Goal: Task Accomplishment & Management: Use online tool/utility

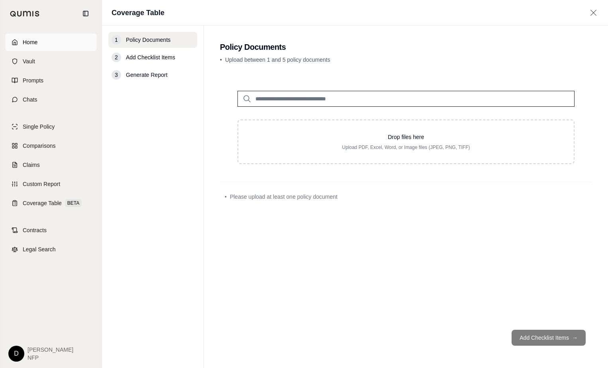
click at [23, 43] on span "Home" at bounding box center [30, 42] width 15 height 8
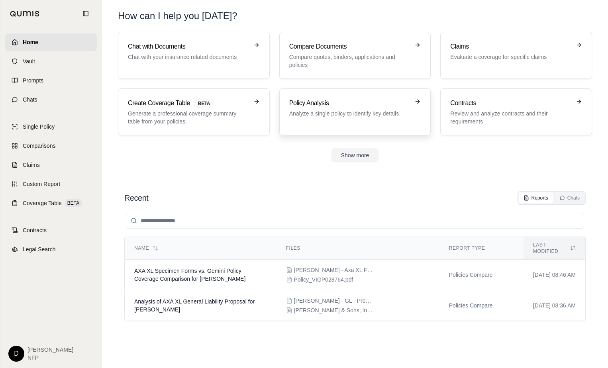
click at [319, 102] on h3 "Policy Analysis" at bounding box center [349, 103] width 121 height 10
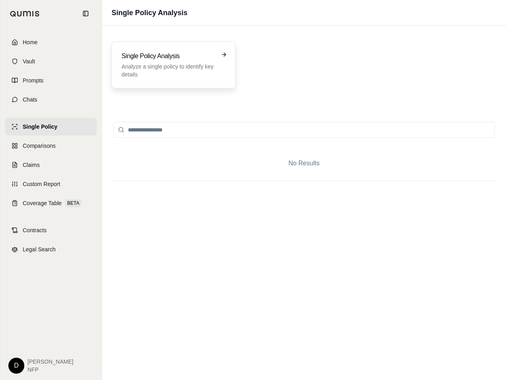
click at [164, 69] on p "Analyze a single policy to identify key details" at bounding box center [167, 71] width 93 height 16
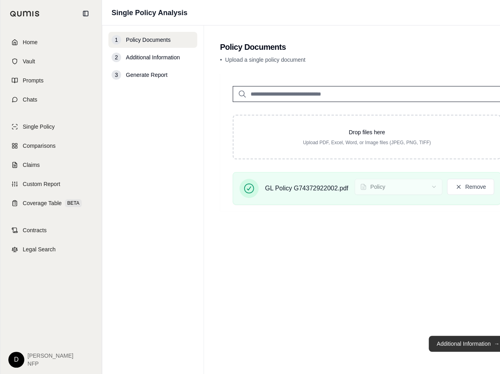
click at [462, 348] on button "Additional Information →" at bounding box center [467, 344] width 78 height 16
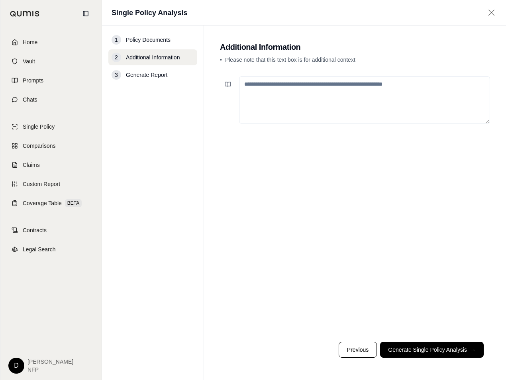
click at [317, 104] on textarea at bounding box center [364, 99] width 251 height 47
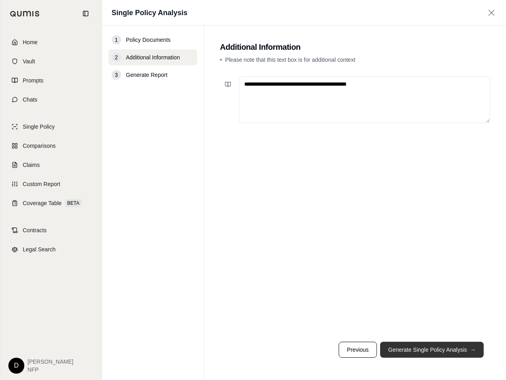
type textarea "**********"
click at [452, 349] on button "Generate Single Policy Analysis →" at bounding box center [432, 350] width 104 height 16
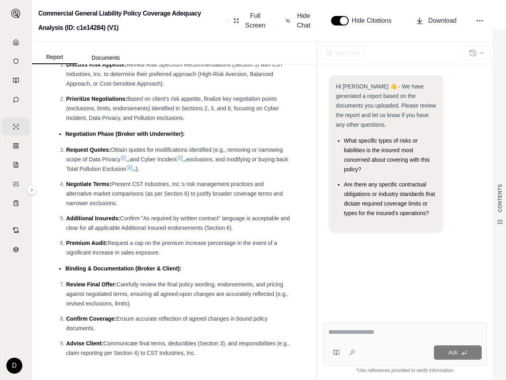
scroll to position [2564, 0]
click at [99, 59] on button "Documents" at bounding box center [105, 57] width 57 height 13
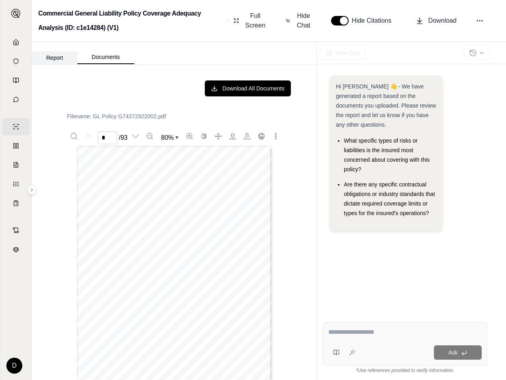
click at [56, 54] on button "Report" at bounding box center [54, 57] width 45 height 13
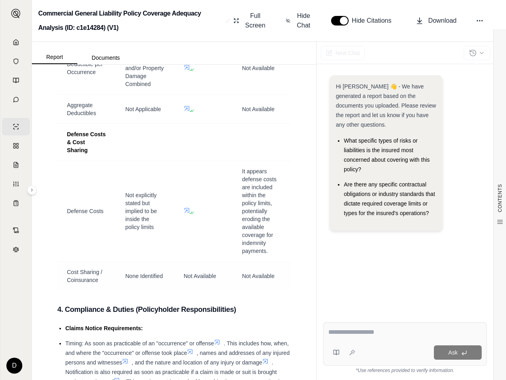
scroll to position [1250, 0]
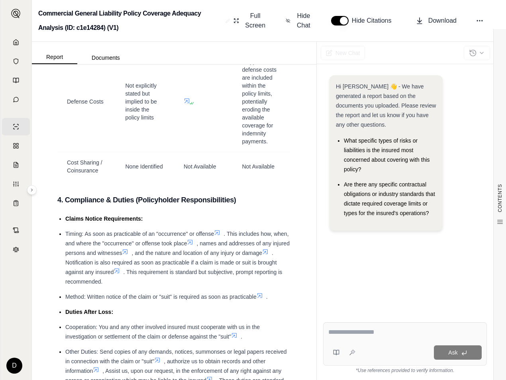
drag, startPoint x: 307, startPoint y: 214, endPoint x: 307, endPoint y: 225, distance: 10.4
click at [307, 225] on div "CONTENTS Table of Contents 1. Executive Summary 2. Core Coverage Review 3. Fina…" at bounding box center [174, 222] width 284 height 315
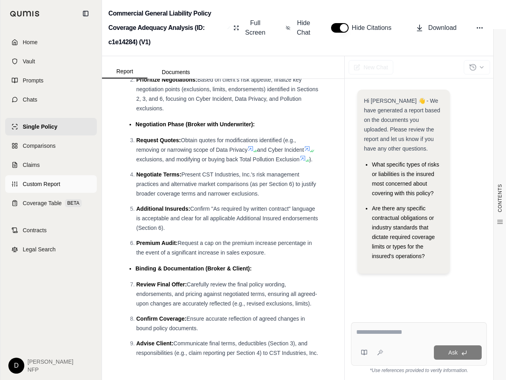
scroll to position [3079, 0]
click at [44, 205] on span "Coverage Table" at bounding box center [42, 203] width 39 height 8
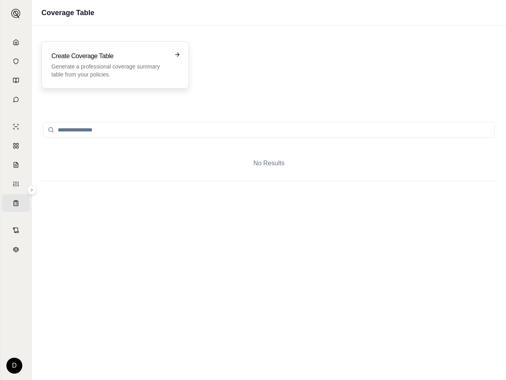
click at [115, 62] on div "Create Coverage Table Generate a professional coverage summary table from your …" at bounding box center [109, 64] width 116 height 27
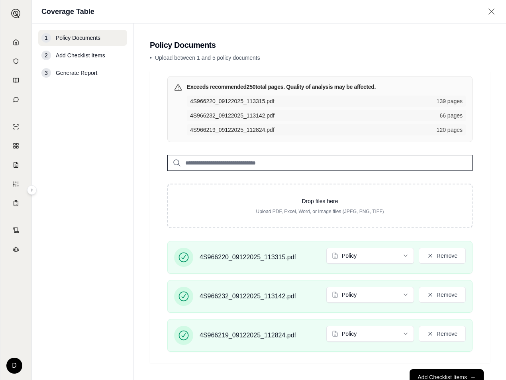
scroll to position [26, 0]
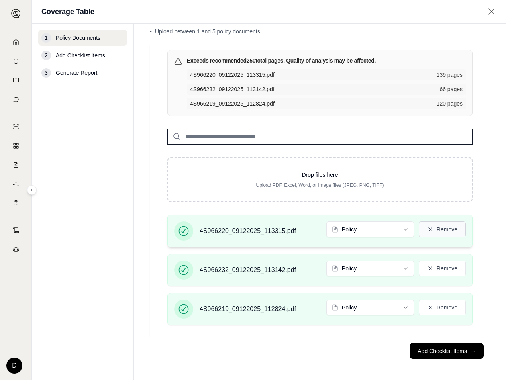
click at [439, 227] on button "Remove" at bounding box center [442, 229] width 47 height 16
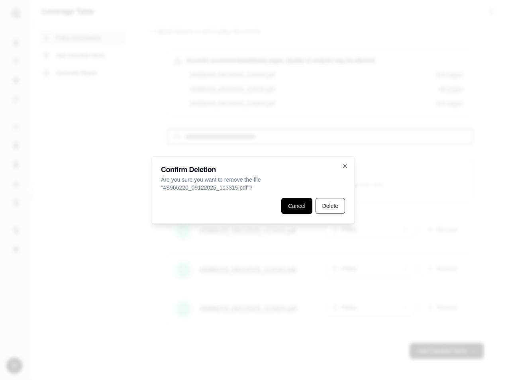
click at [293, 203] on button "Cancel" at bounding box center [296, 206] width 31 height 16
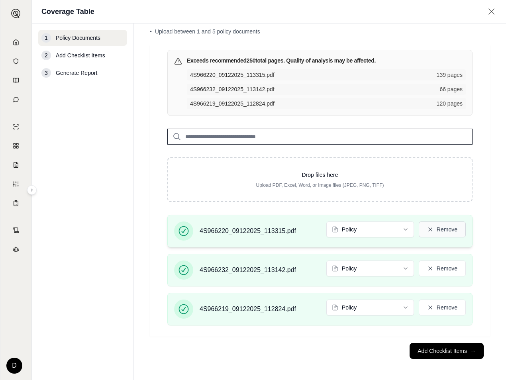
click at [452, 229] on button "Remove" at bounding box center [442, 229] width 47 height 16
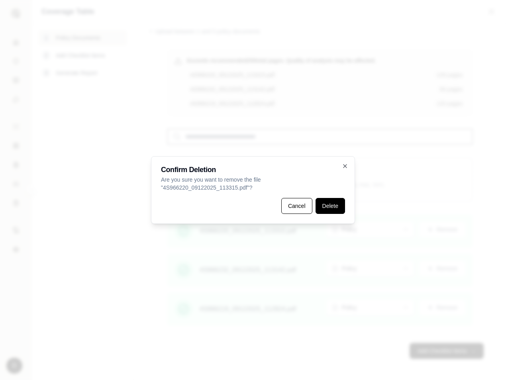
click at [343, 206] on button "Delete" at bounding box center [329, 206] width 29 height 16
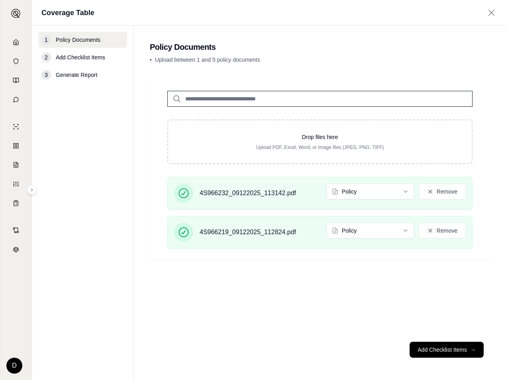
scroll to position [0, 0]
click at [434, 350] on button "Add Checklist Items →" at bounding box center [446, 350] width 74 height 16
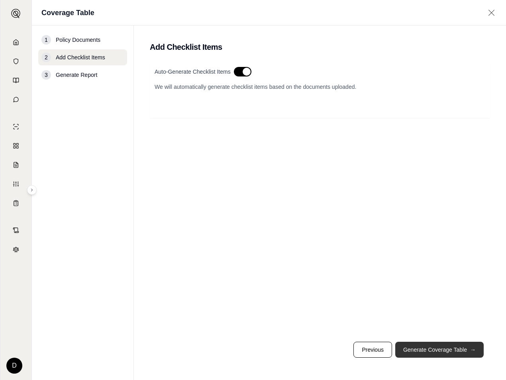
click at [433, 349] on button "Generate Coverage Table →" at bounding box center [439, 350] width 88 height 16
